Goal: Find specific page/section: Find specific page/section

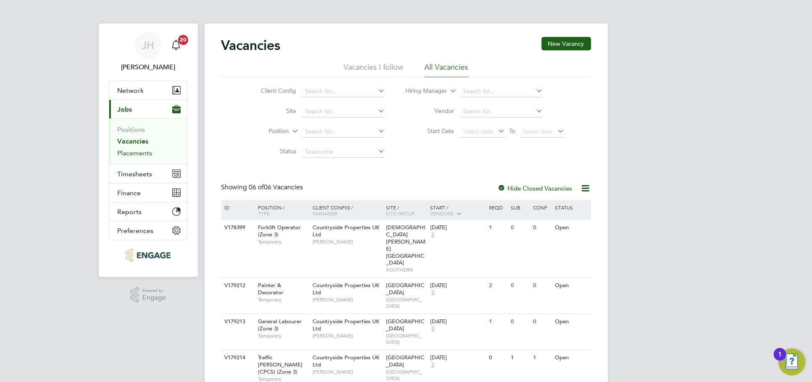
click at [142, 156] on link "Placements" at bounding box center [135, 153] width 35 height 8
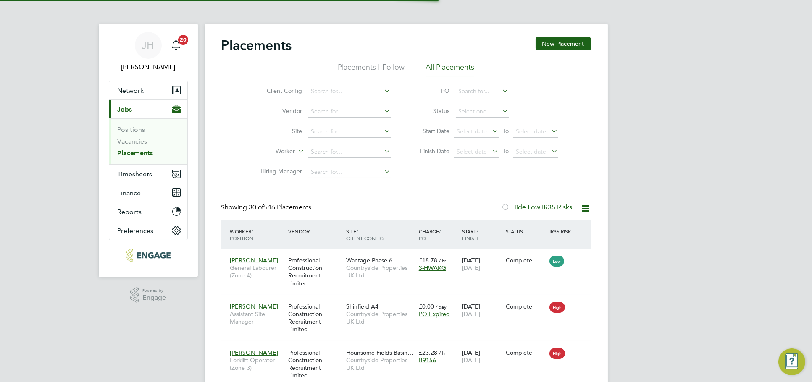
click at [348, 159] on li "Worker" at bounding box center [323, 152] width 158 height 20
click at [349, 156] on input at bounding box center [349, 152] width 83 height 12
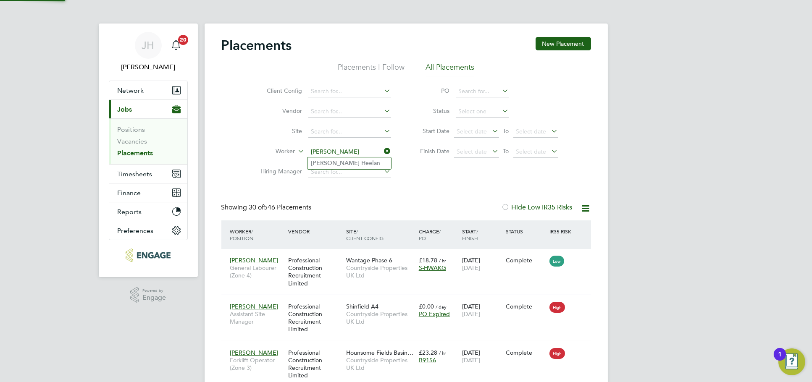
click at [357, 163] on li "[PERSON_NAME] an" at bounding box center [349, 162] width 84 height 11
type input "[PERSON_NAME]"
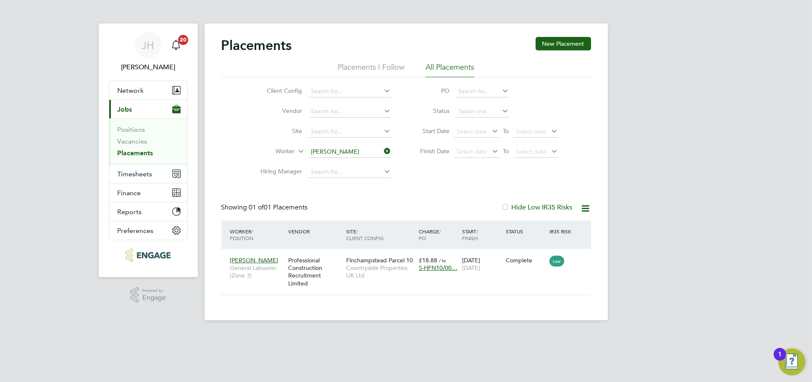
click at [617, 181] on div "[PERSON_NAME] Notifications 20 Applications: Network Team Members Businesses Si…" at bounding box center [406, 167] width 812 height 334
click at [383, 152] on icon at bounding box center [383, 151] width 0 height 12
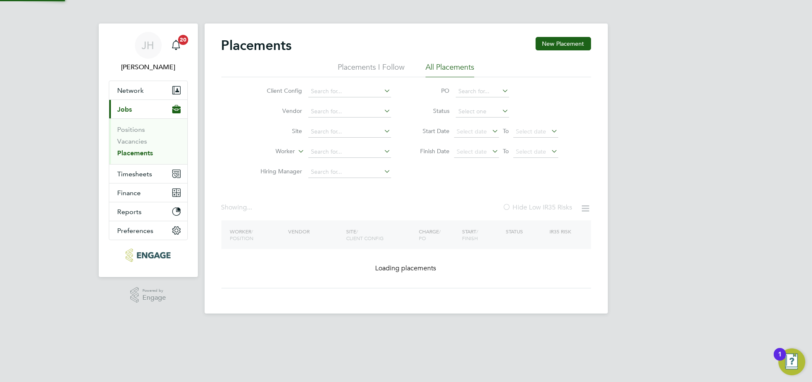
click at [415, 172] on div "Client Config Vendor Site Worker Hiring Manager PO Status Start Date Select dat…" at bounding box center [406, 129] width 370 height 105
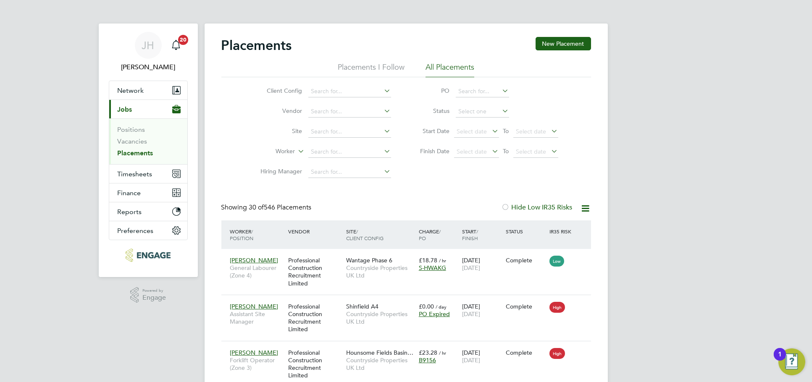
drag, startPoint x: 420, startPoint y: 150, endPoint x: 442, endPoint y: 152, distance: 21.5
click at [442, 152] on label "Finish Date" at bounding box center [431, 151] width 38 height 8
